Goal: Information Seeking & Learning: Find specific page/section

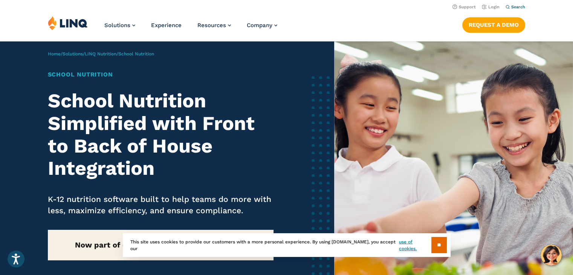
click at [516, 8] on span "Search" at bounding box center [518, 7] width 14 height 5
type input "******"
click at [516, 20] on button "Submit Search" at bounding box center [516, 20] width 0 height 0
